Goal: Register for event/course

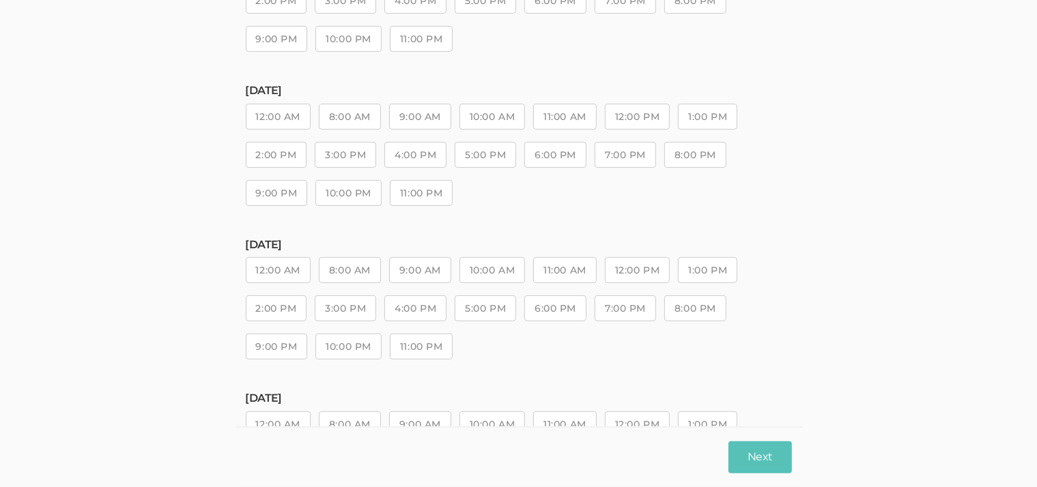
scroll to position [387, 0]
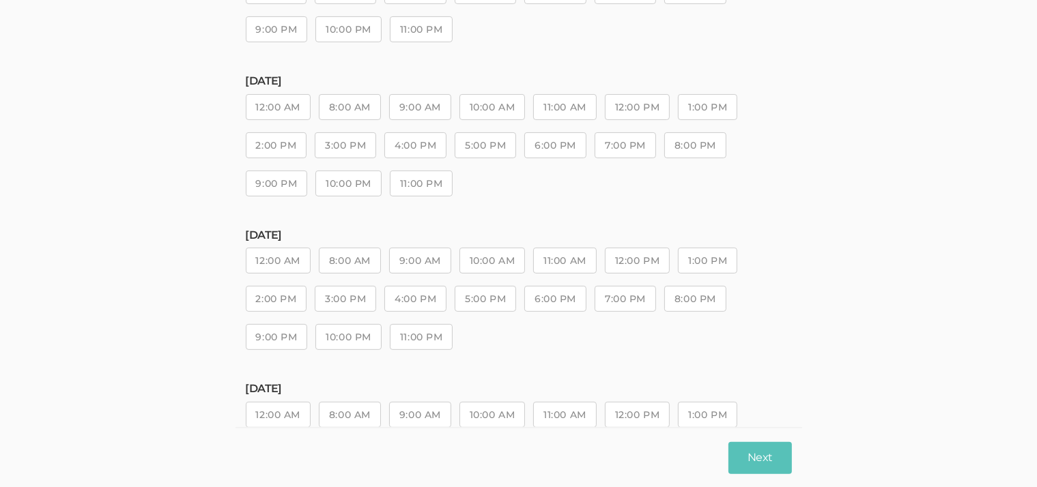
click at [555, 252] on button "11:00 AM" at bounding box center [564, 261] width 63 height 26
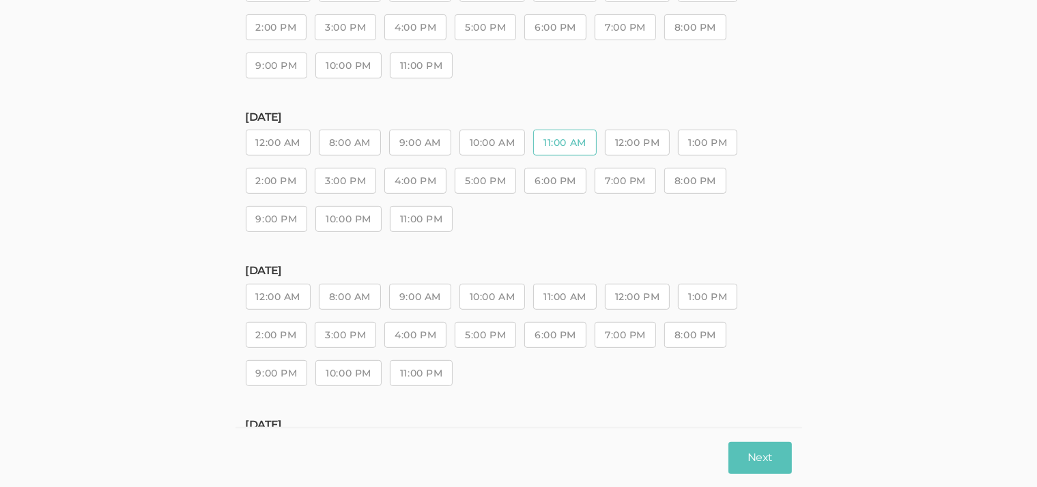
scroll to position [506, 0]
click at [422, 336] on button "4:00 PM" at bounding box center [415, 334] width 62 height 26
click at [473, 338] on button "5:00 PM" at bounding box center [484, 334] width 61 height 26
click at [551, 329] on button "6:00 PM" at bounding box center [555, 334] width 62 height 26
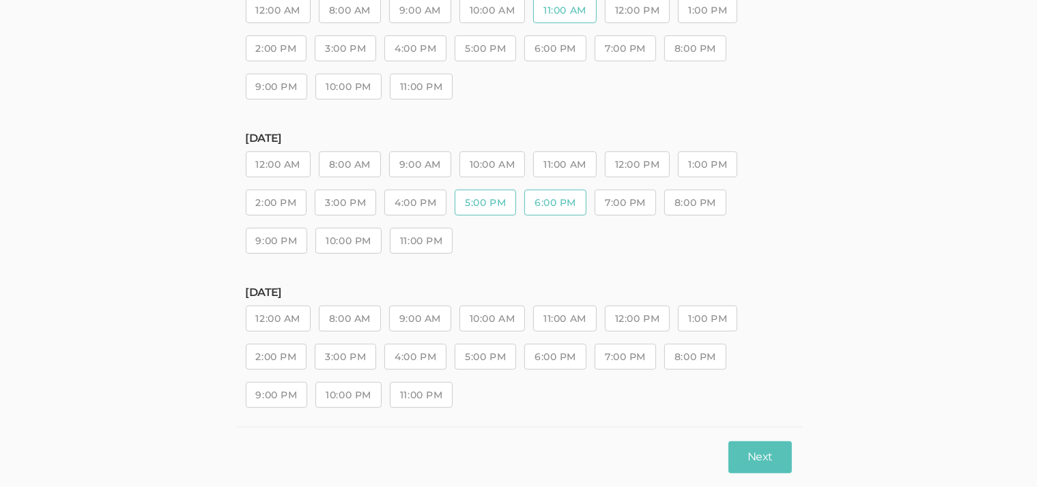
scroll to position [638, 0]
click at [509, 319] on button "10:00 AM" at bounding box center [492, 318] width 66 height 26
click at [577, 315] on button "11:00 AM" at bounding box center [564, 318] width 63 height 26
click at [749, 453] on button "Next" at bounding box center [759, 458] width 63 height 32
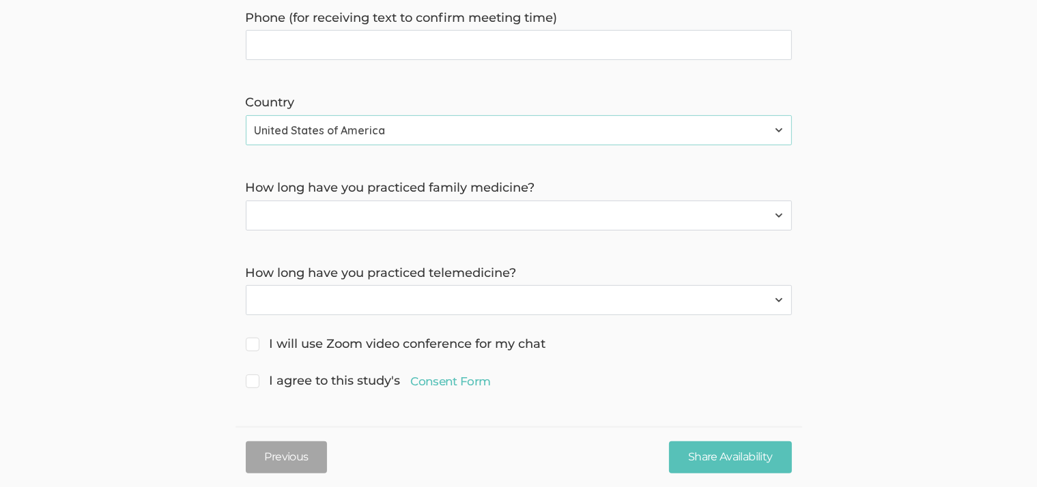
scroll to position [0, 0]
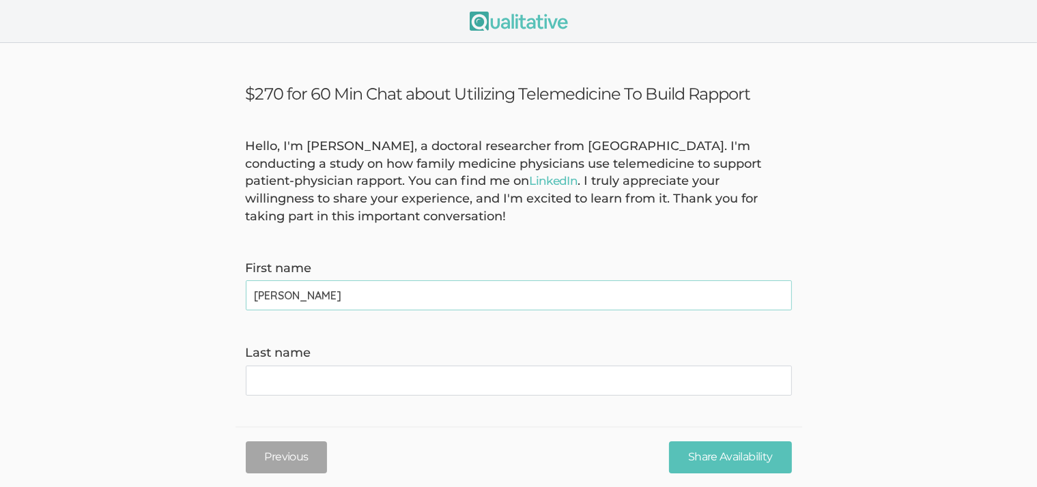
type name "[PERSON_NAME]"
type name "Huntington"
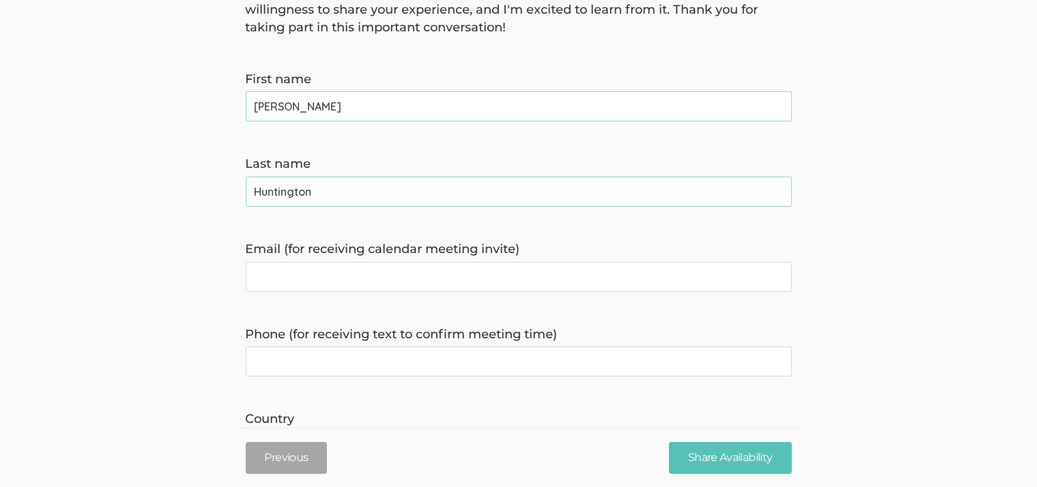
scroll to position [194, 0]
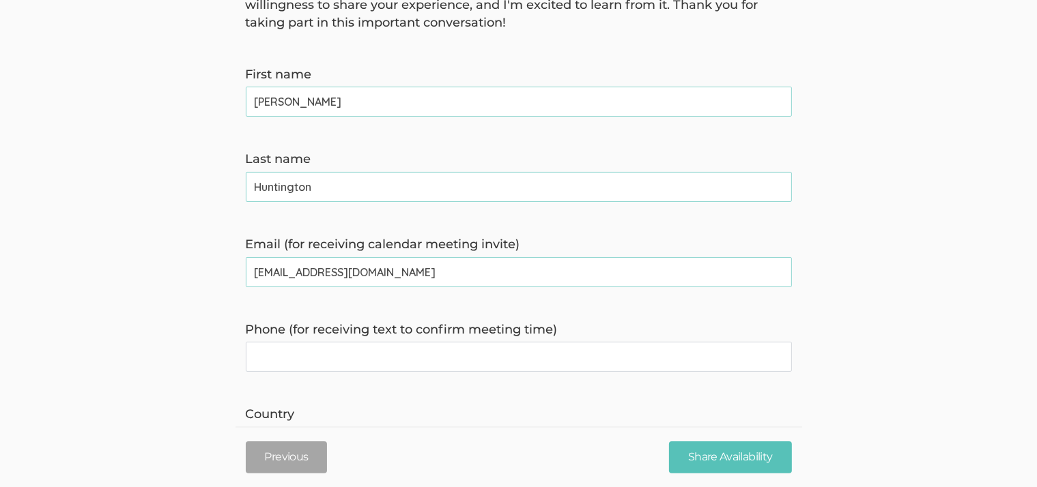
type invite\) "[EMAIL_ADDRESS][DOMAIN_NAME]"
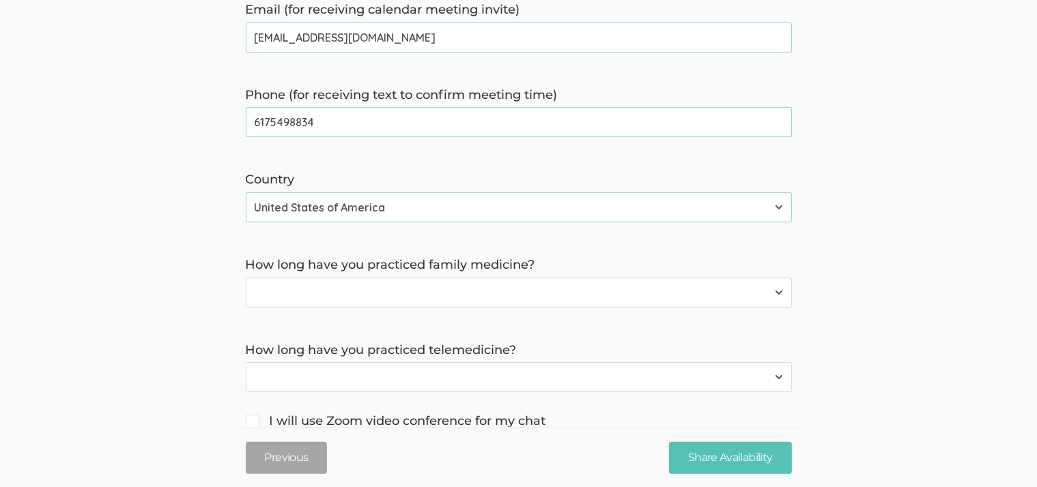
scroll to position [429, 0]
type time\) "6175498834"
click at [246, 277] on select "Have not practiced family medicine 1 Year 2 Years 3+ Years" at bounding box center [519, 292] width 546 height 30
select select "0"
click option "Have not practiced family medicine" at bounding box center [0, 0] width 0 height 0
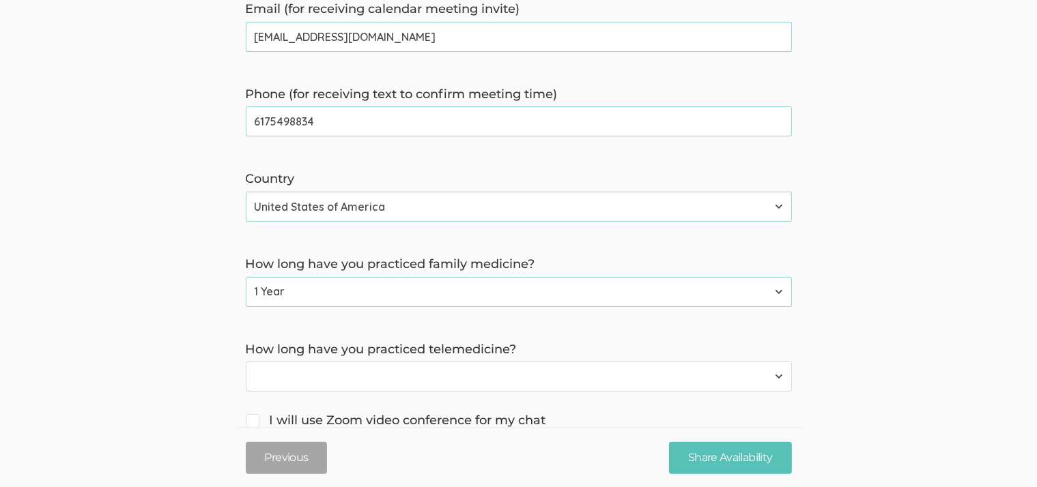
click at [246, 362] on select "Have not practiced telemedicine 1 Year 2 Years 3+ Years" at bounding box center [519, 377] width 546 height 30
select select "3"
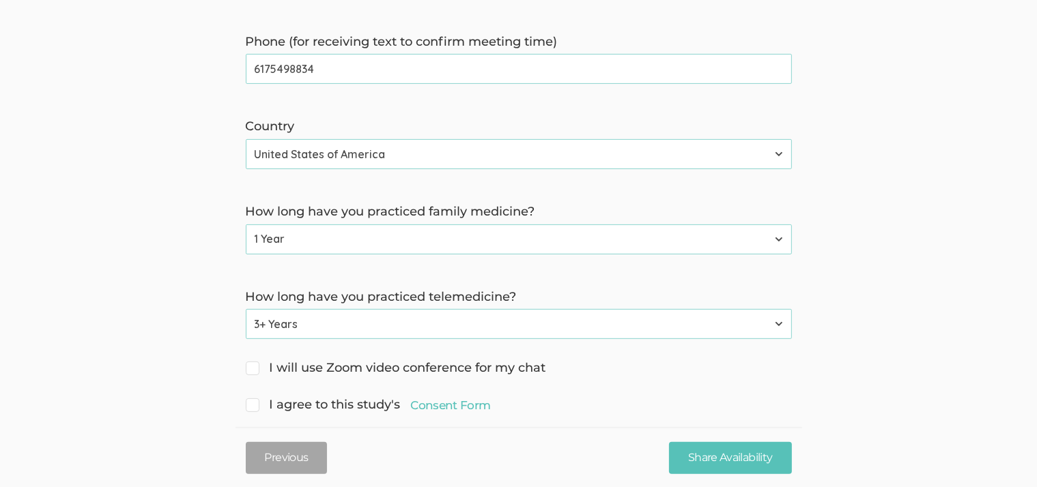
scroll to position [505, 0]
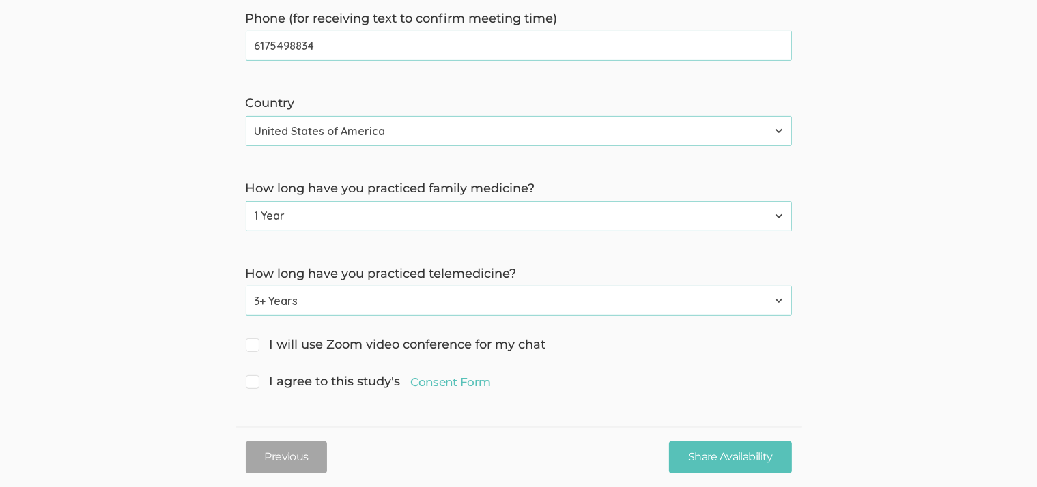
click at [253, 353] on span "I will use Zoom video conference for my chat" at bounding box center [396, 345] width 300 height 18
click at [253, 348] on input "I will use Zoom video conference for my chat" at bounding box center [250, 343] width 9 height 9
checkbox input "true"
click at [258, 405] on ui-view "$270 for 60 Min Chat about Utilizing Telemedicine To Build Rapport Hello, I'm […" at bounding box center [518, 13] width 1037 height 950
click at [254, 379] on input "I agree to this study's Consent Form" at bounding box center [250, 380] width 9 height 9
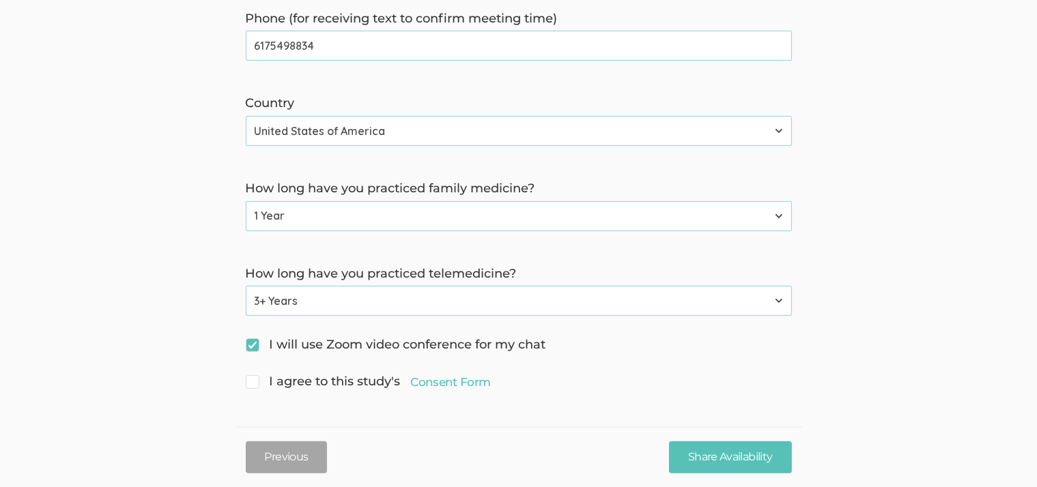
checkbox input "true"
click at [749, 457] on input "Share Availability" at bounding box center [730, 458] width 122 height 32
